Goal: Communication & Community: Answer question/provide support

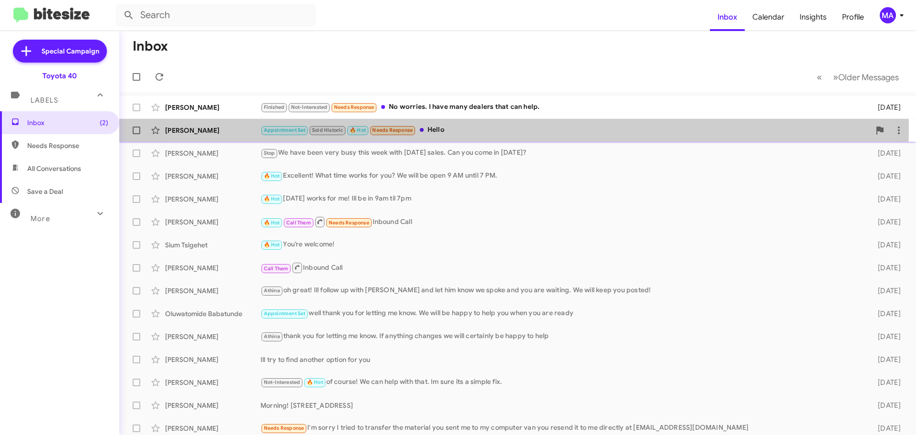
click at [478, 128] on div "Appointment Set Sold Historic 🔥 Hot Needs Response Hello" at bounding box center [566, 130] width 610 height 11
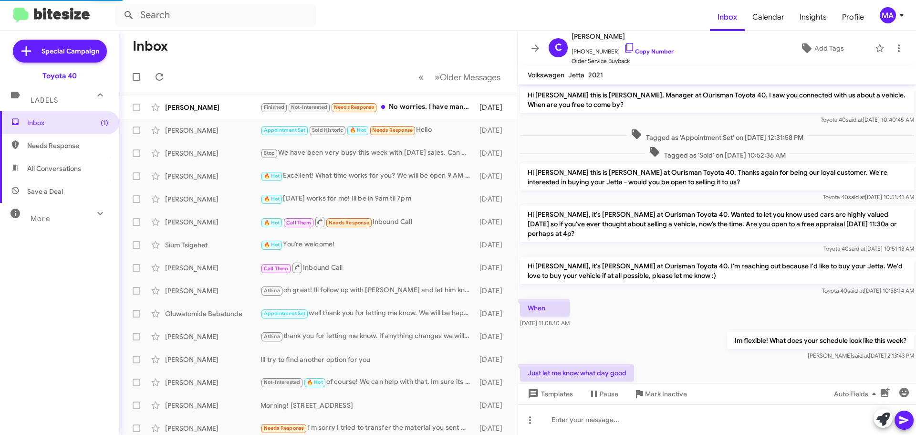
scroll to position [103, 0]
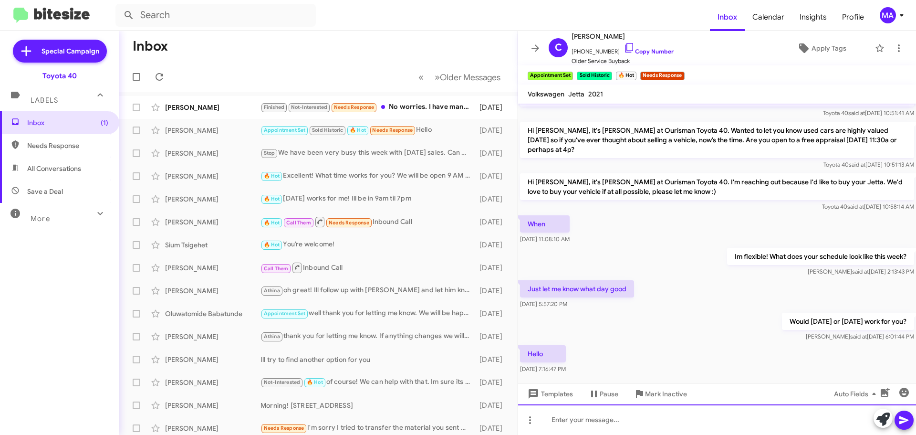
click at [612, 422] on div at bounding box center [717, 419] width 398 height 31
click at [610, 420] on div "Good Morning! HOw can I help you?" at bounding box center [717, 419] width 398 height 31
click at [677, 417] on div "Good Morning! How can I help you?" at bounding box center [717, 419] width 398 height 31
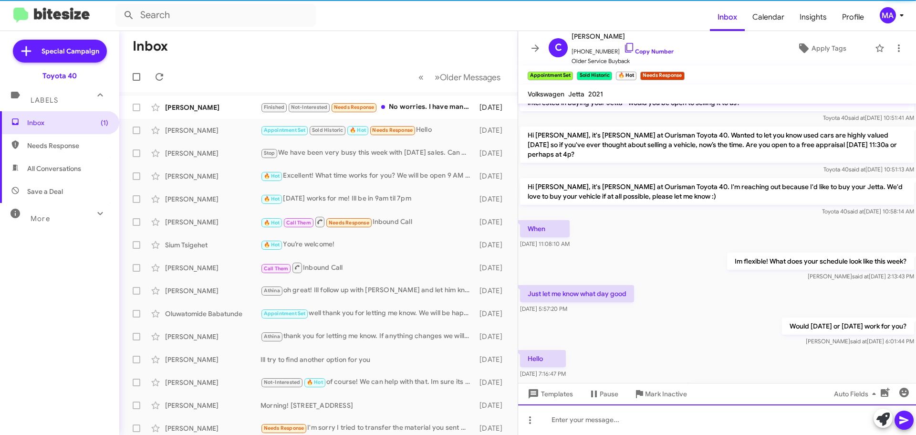
scroll to position [157, 0]
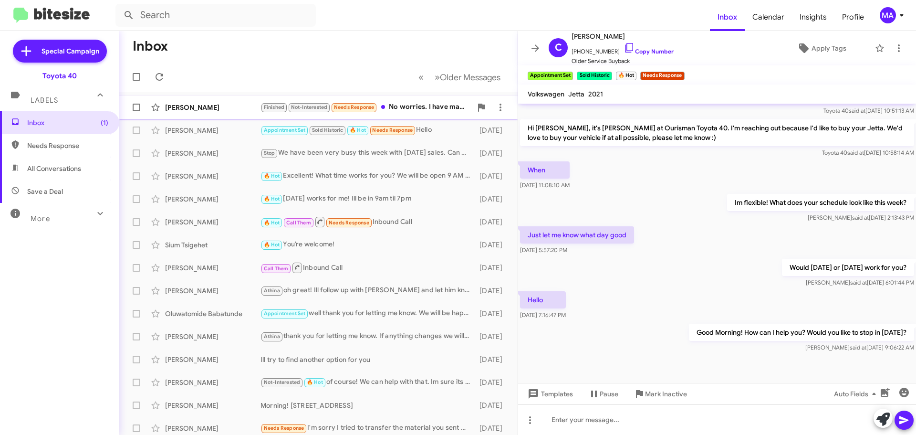
click at [403, 110] on div "Finished Not-Interested Needs Response No worries. I have many dealers that can…" at bounding box center [366, 107] width 211 height 11
